Goal: Information Seeking & Learning: Find specific fact

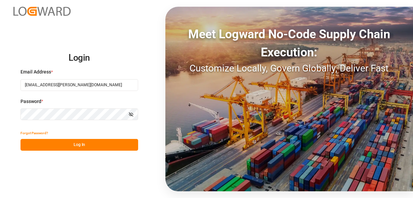
click at [103, 146] on button "Log In" at bounding box center [80, 145] width 118 height 12
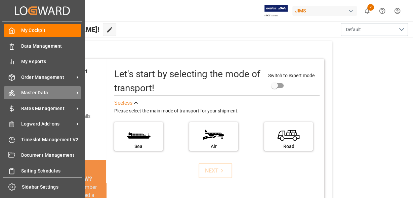
click at [63, 96] on span "Master Data" at bounding box center [47, 92] width 53 height 7
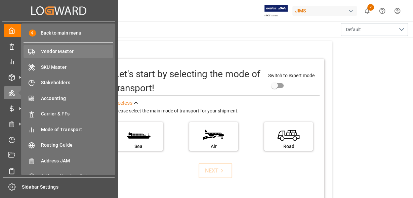
click at [79, 55] on span "Vendor Master" at bounding box center [77, 51] width 72 height 7
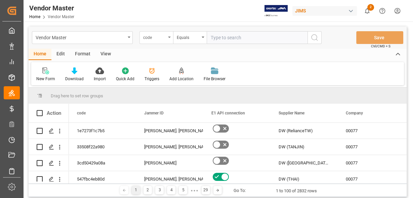
click at [158, 37] on div "code" at bounding box center [154, 37] width 23 height 8
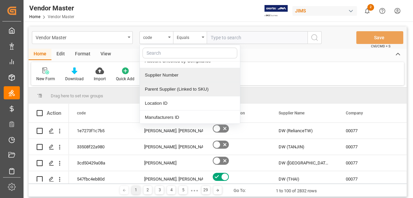
scroll to position [108, 0]
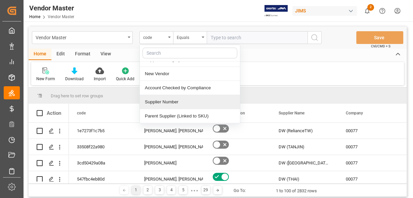
click at [171, 100] on div "Supplier Number" at bounding box center [190, 102] width 100 height 14
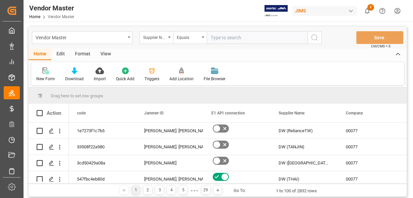
click at [224, 41] on input "text" at bounding box center [257, 37] width 101 height 13
paste input "752636"
type input "752636"
click at [312, 40] on icon "search button" at bounding box center [315, 38] width 8 height 8
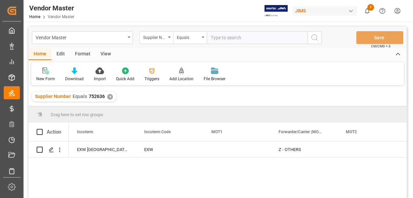
click at [225, 37] on input "text" at bounding box center [257, 37] width 101 height 13
paste input "752630"
type input "752630"
click at [108, 97] on div "✕" at bounding box center [110, 97] width 6 height 6
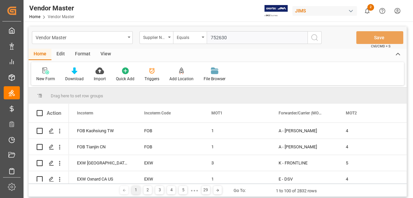
click at [313, 39] on icon "search button" at bounding box center [315, 38] width 8 height 8
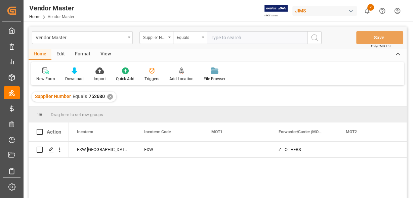
scroll to position [54, 0]
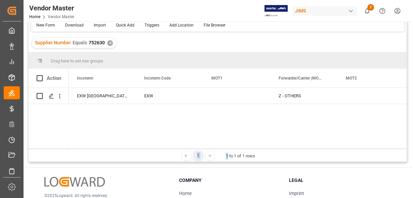
drag, startPoint x: 228, startPoint y: 149, endPoint x: 221, endPoint y: 148, distance: 7.2
click at [221, 148] on div "Drag here to set row groups Drag here to set column labels Action Postal Code S…" at bounding box center [218, 108] width 378 height 110
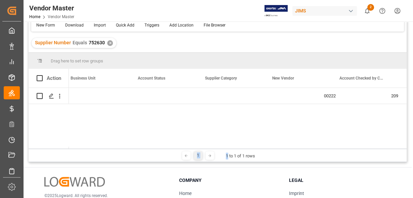
scroll to position [0, 0]
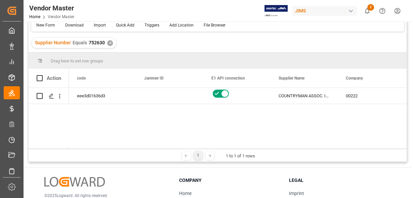
drag, startPoint x: 88, startPoint y: 149, endPoint x: 105, endPoint y: 149, distance: 17.1
click at [128, 148] on div "Drag here to set row groups Drag here to set column labels Action Business Unit…" at bounding box center [218, 108] width 378 height 110
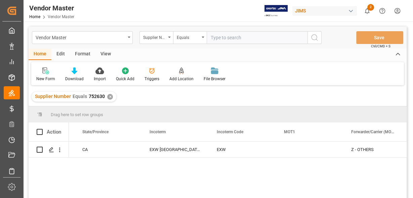
click at [227, 39] on input "text" at bounding box center [257, 37] width 101 height 13
paste input "752456"
type input "752456"
click at [107, 98] on div "✕" at bounding box center [110, 97] width 6 height 6
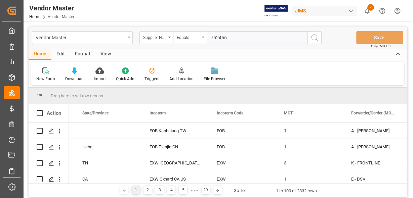
click at [317, 39] on icon "search button" at bounding box center [315, 38] width 8 height 8
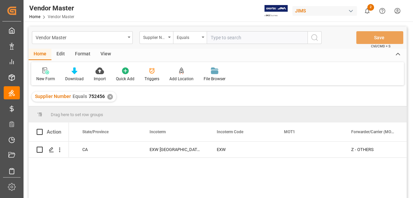
click at [110, 99] on div "✕" at bounding box center [110, 97] width 6 height 6
